Goal: Task Accomplishment & Management: Manage account settings

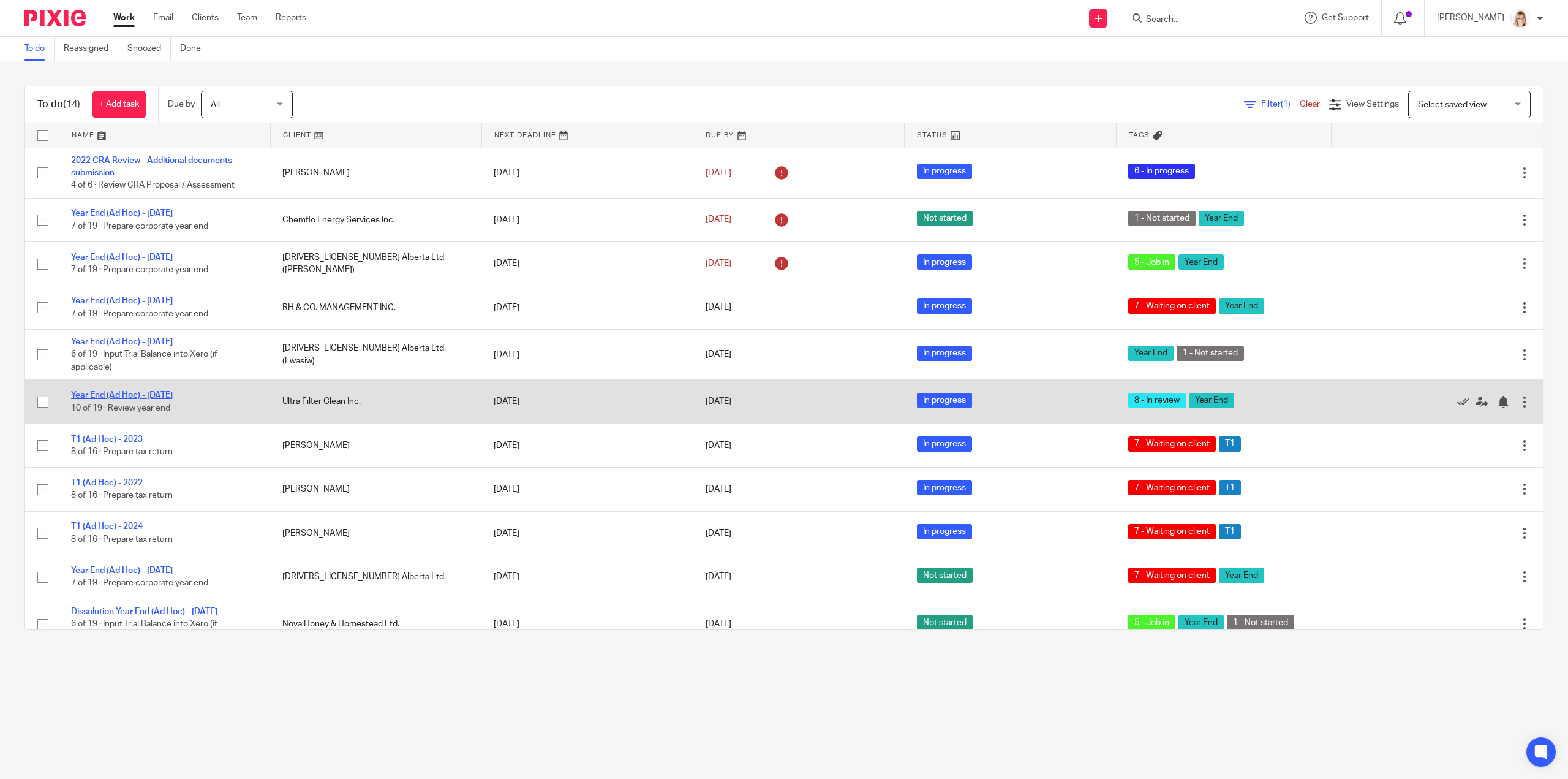
click at [109, 393] on link "Year End (Ad Hoc) - [DATE]" at bounding box center [122, 395] width 102 height 9
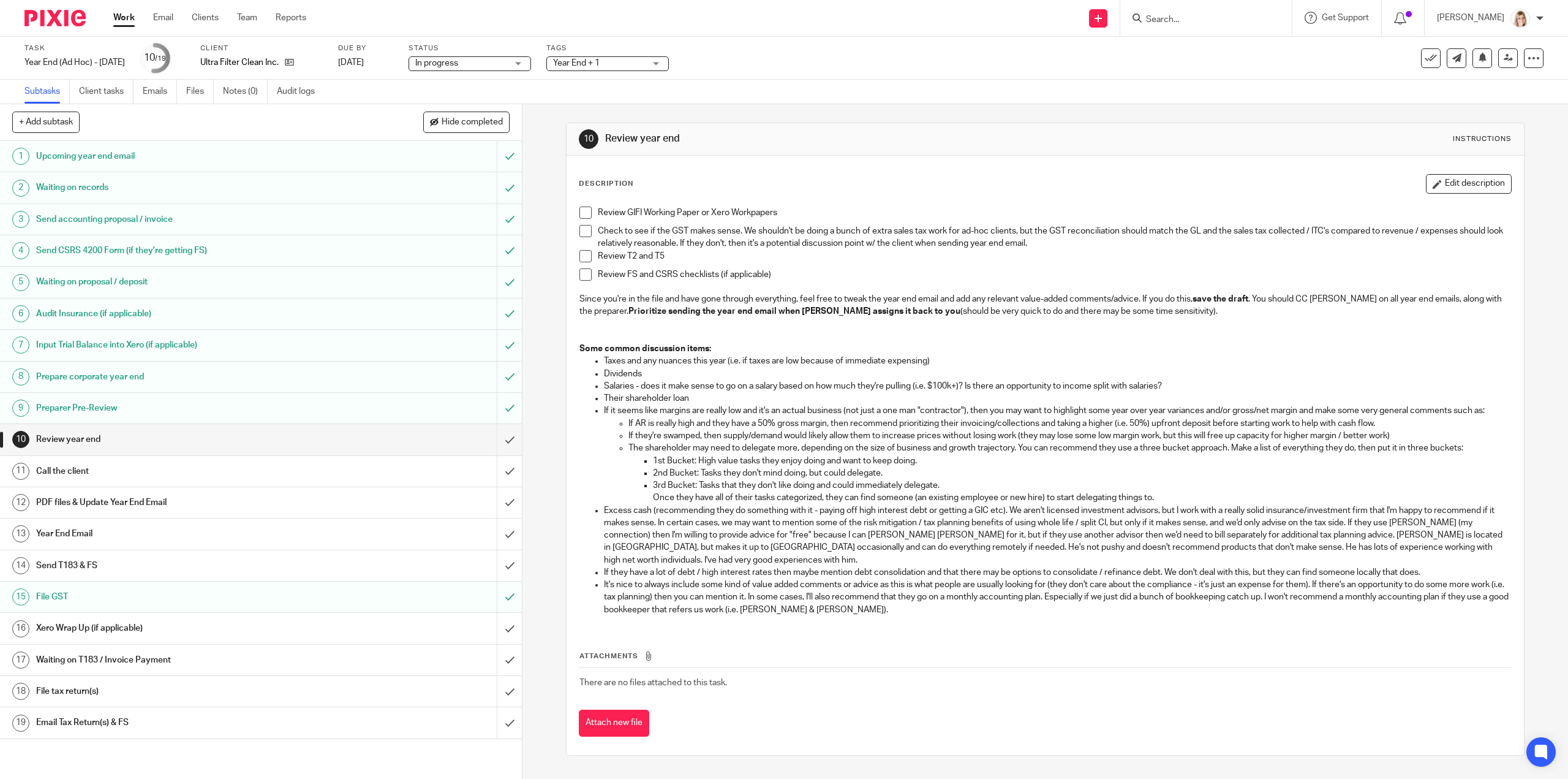
click at [587, 207] on span at bounding box center [585, 213] width 12 height 12
click at [579, 225] on span at bounding box center [585, 231] width 12 height 12
click at [584, 254] on span at bounding box center [585, 256] width 12 height 12
click at [581, 274] on span at bounding box center [585, 275] width 12 height 12
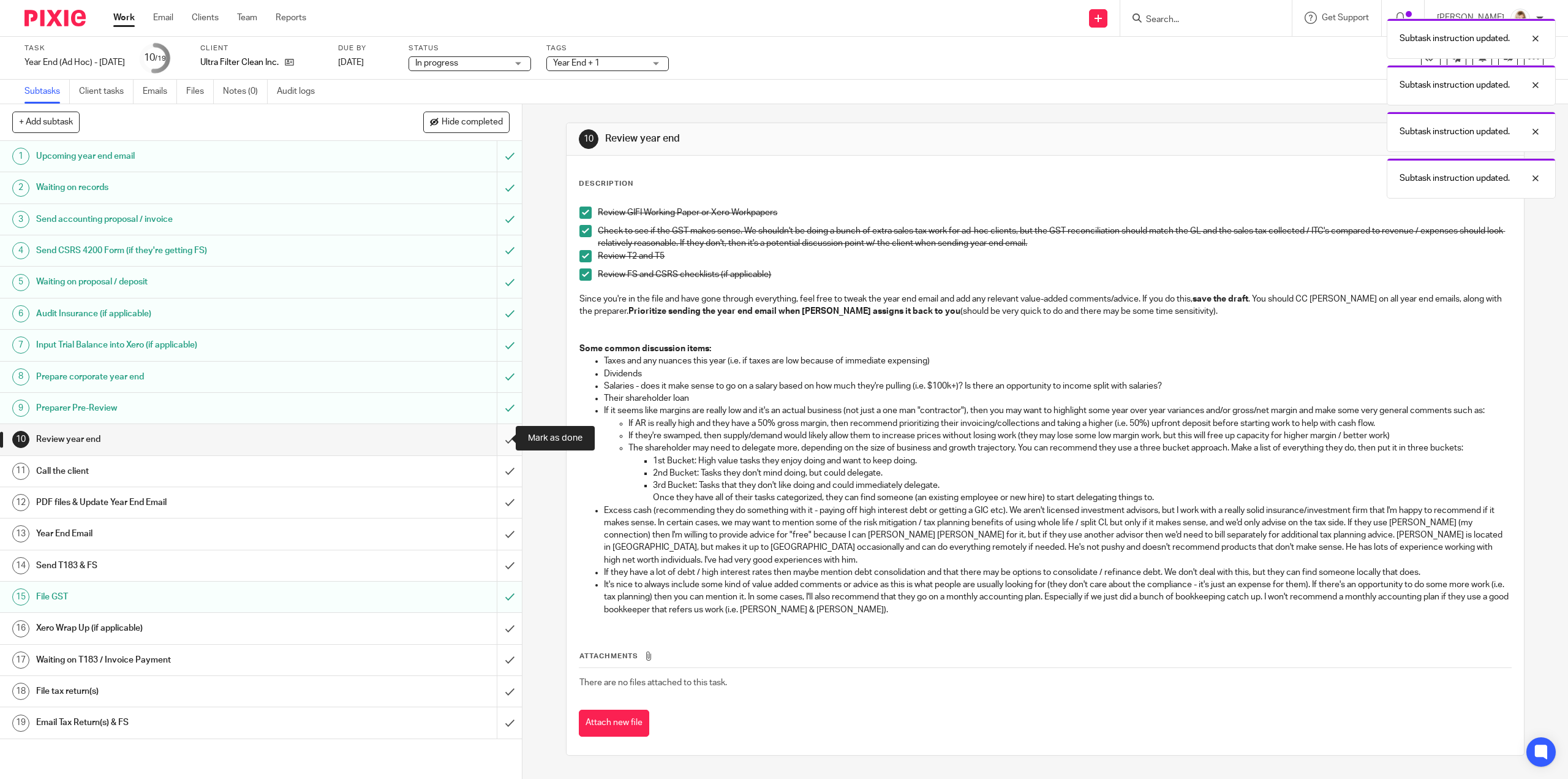
click at [501, 437] on input "submit" at bounding box center [260, 439] width 522 height 31
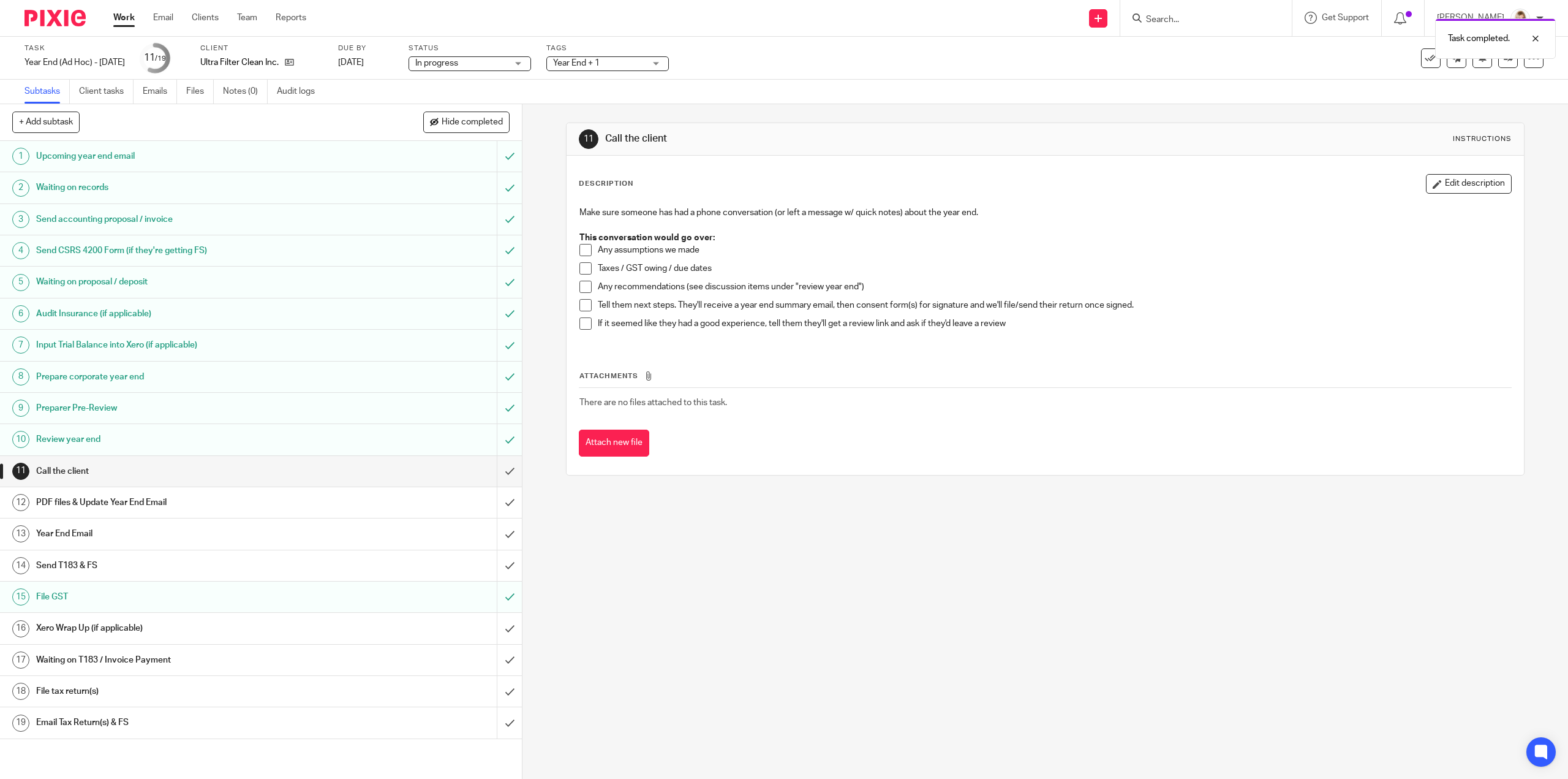
click at [633, 66] on span "Year End + 1" at bounding box center [598, 63] width 92 height 13
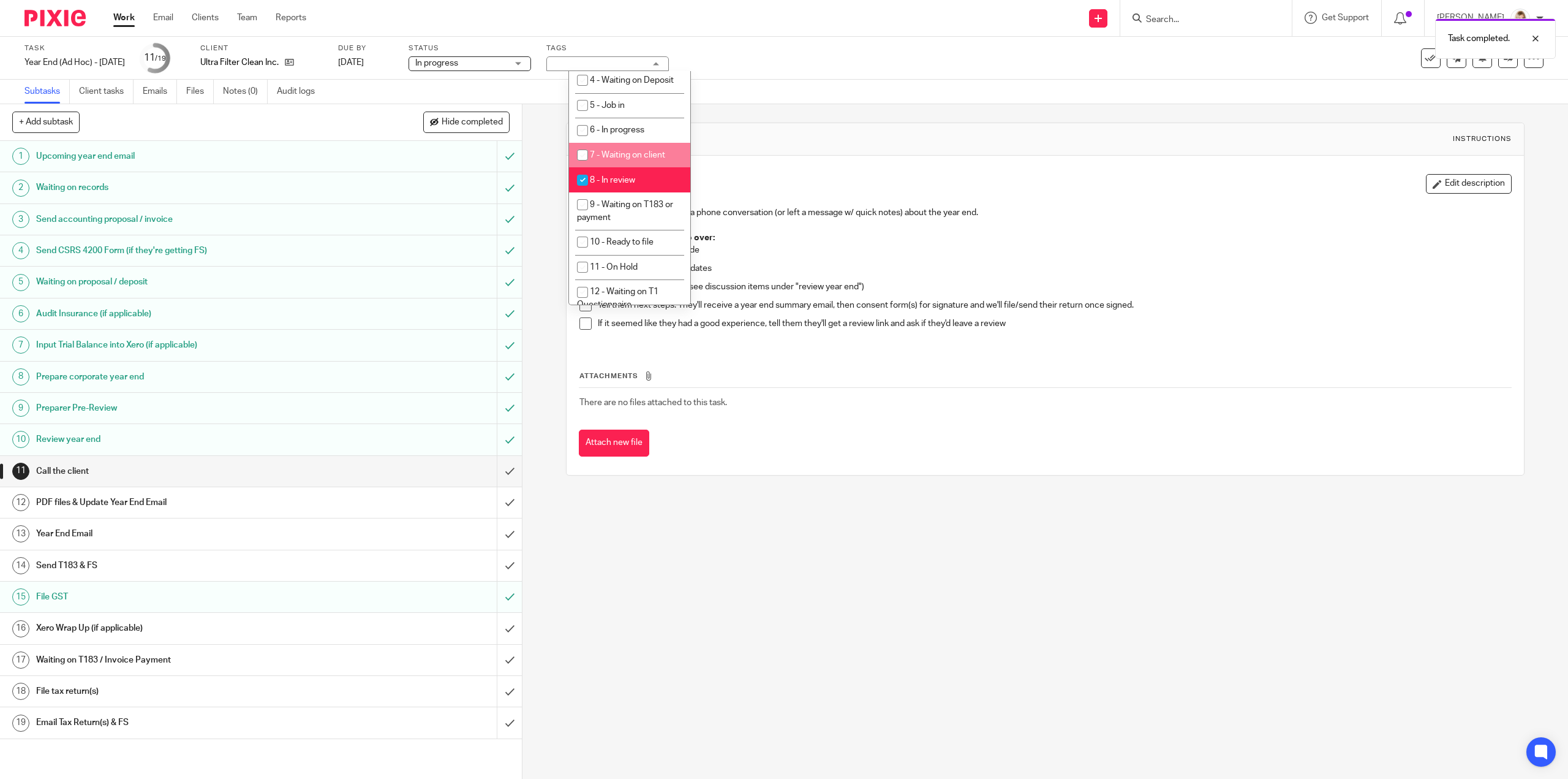
scroll to position [429, 0]
click at [579, 179] on input "checkbox" at bounding box center [583, 167] width 23 height 23
checkbox input "false"
click at [581, 129] on input "checkbox" at bounding box center [583, 118] width 23 height 23
checkbox input "true"
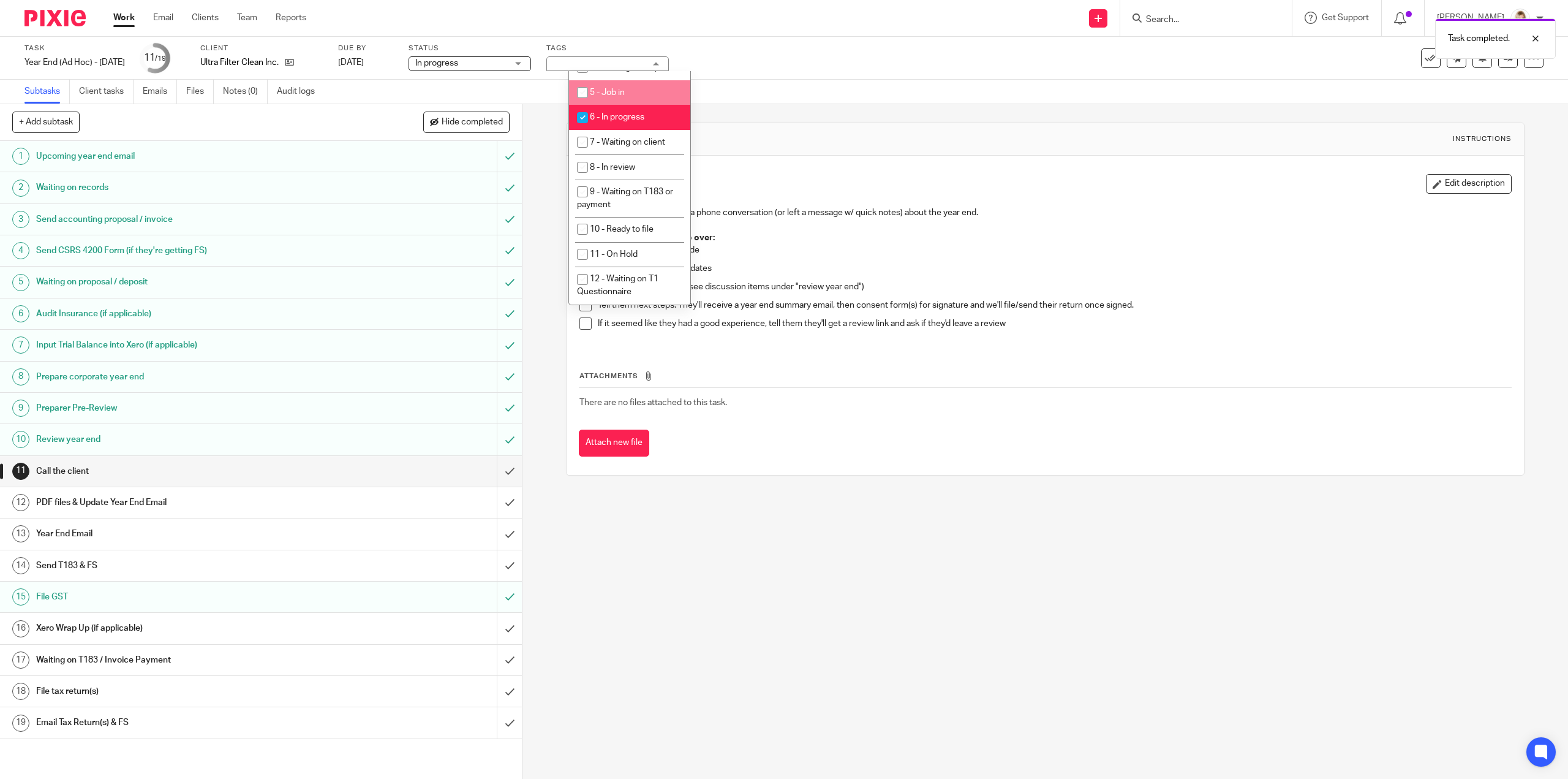
drag, startPoint x: 824, startPoint y: 71, endPoint x: 1284, endPoint y: 66, distance: 460.0
click at [825, 71] on div "Task Year End (Ad Hoc) - August 2025 Save Year End (Ad Hoc) - August 2025 11 /1…" at bounding box center [658, 58] width 1266 height 29
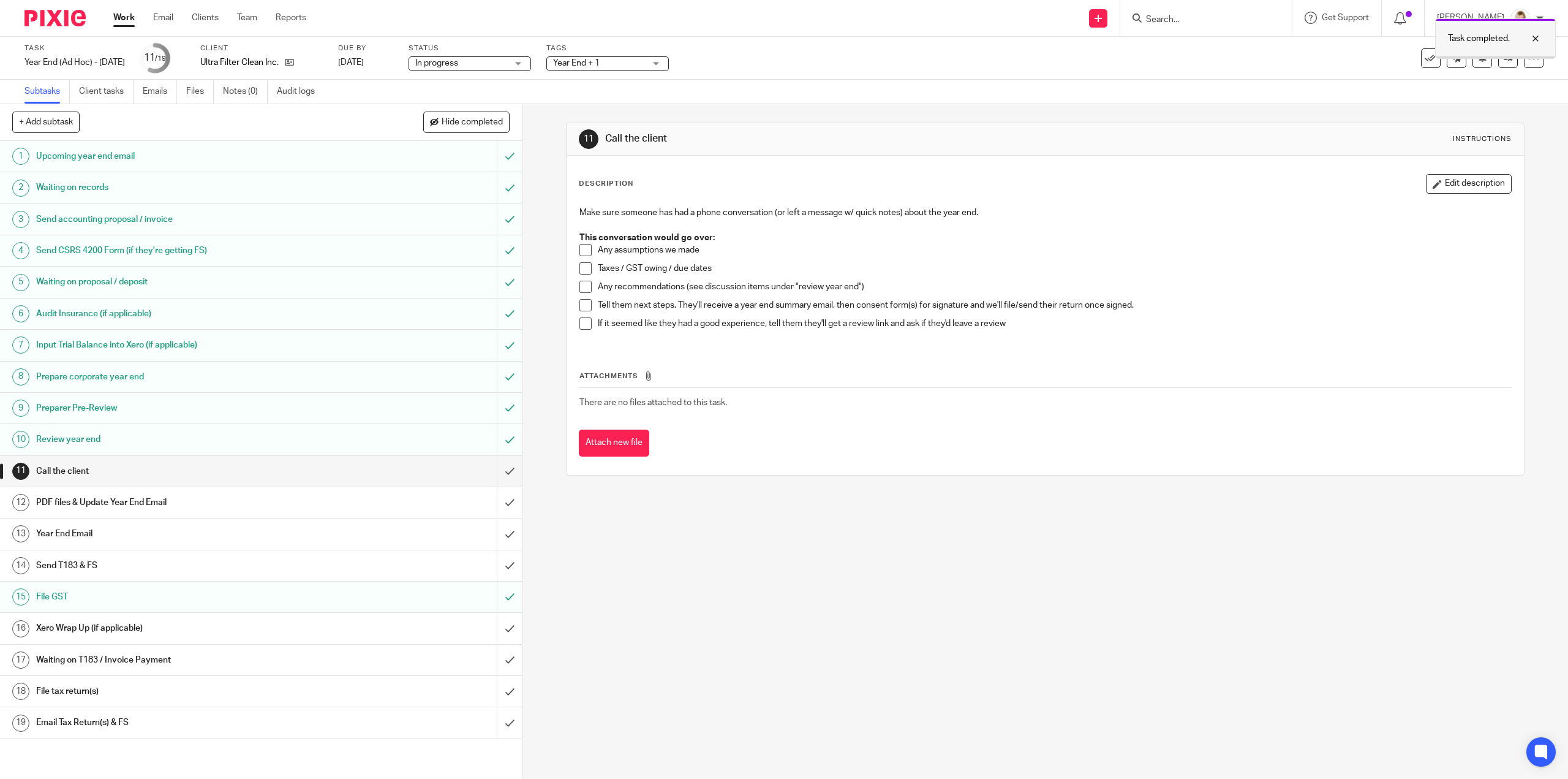
click at [1536, 35] on div at bounding box center [1527, 39] width 33 height 15
click at [1504, 59] on icon at bounding box center [1509, 58] width 10 height 10
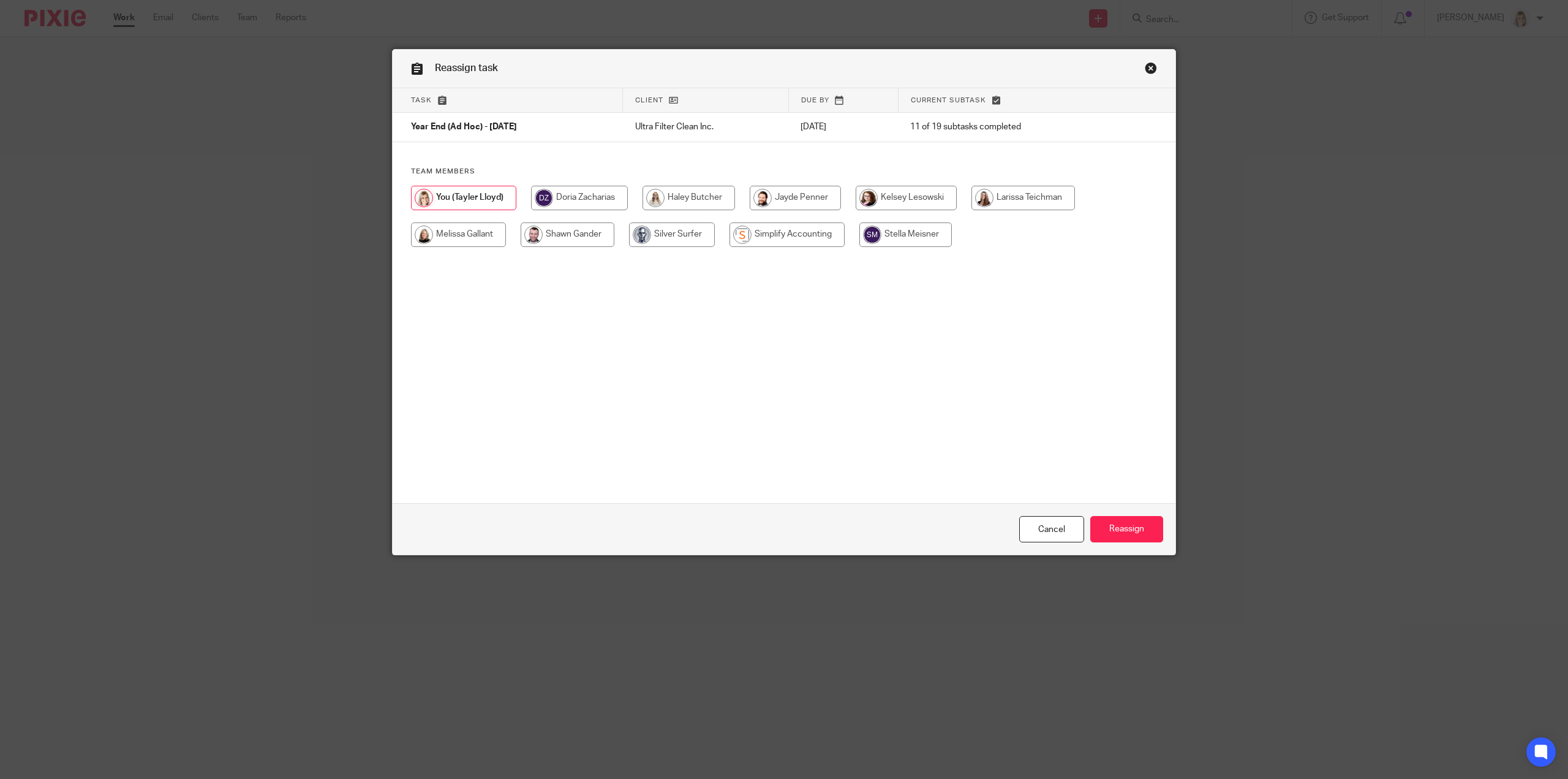
click at [454, 238] on input "radio" at bounding box center [458, 235] width 95 height 24
radio input "true"
click at [1123, 533] on input "Reassign" at bounding box center [1126, 529] width 73 height 27
